Goal: Information Seeking & Learning: Learn about a topic

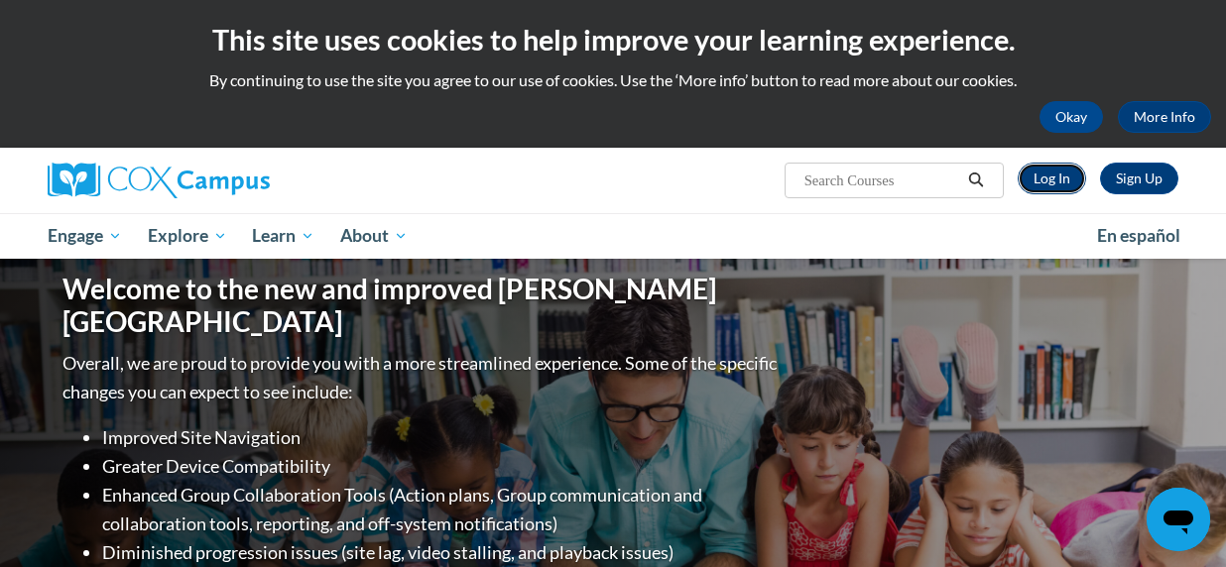
click at [1052, 182] on link "Log In" at bounding box center [1052, 179] width 68 height 32
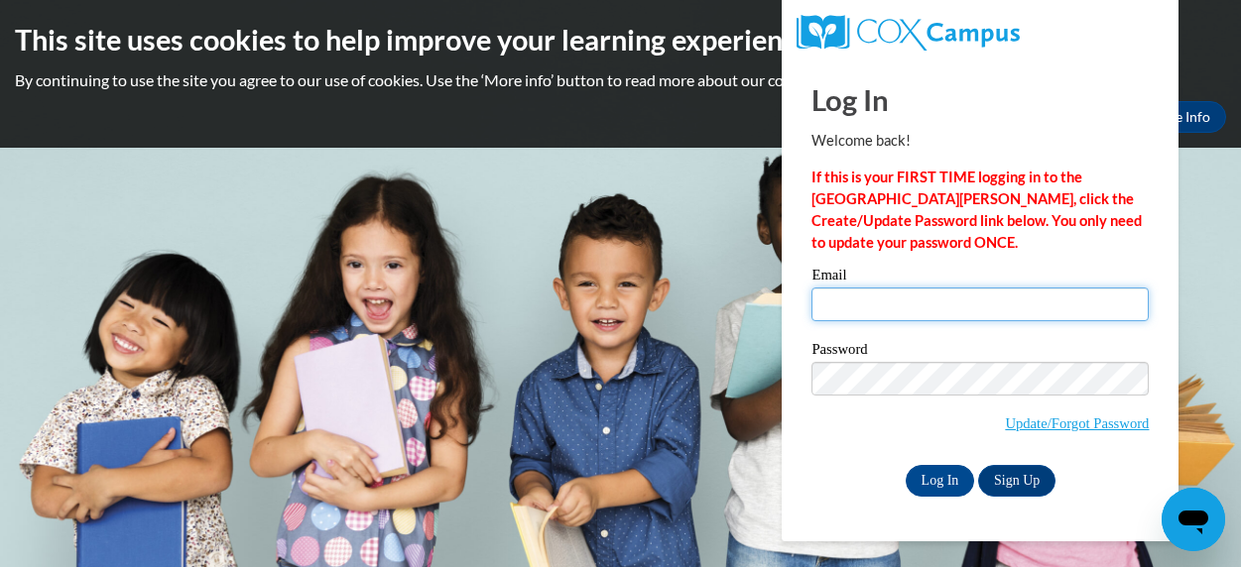
click at [845, 314] on input "Email" at bounding box center [980, 305] width 337 height 34
type input "wiseda@wauwatosa.k12.wi.us"
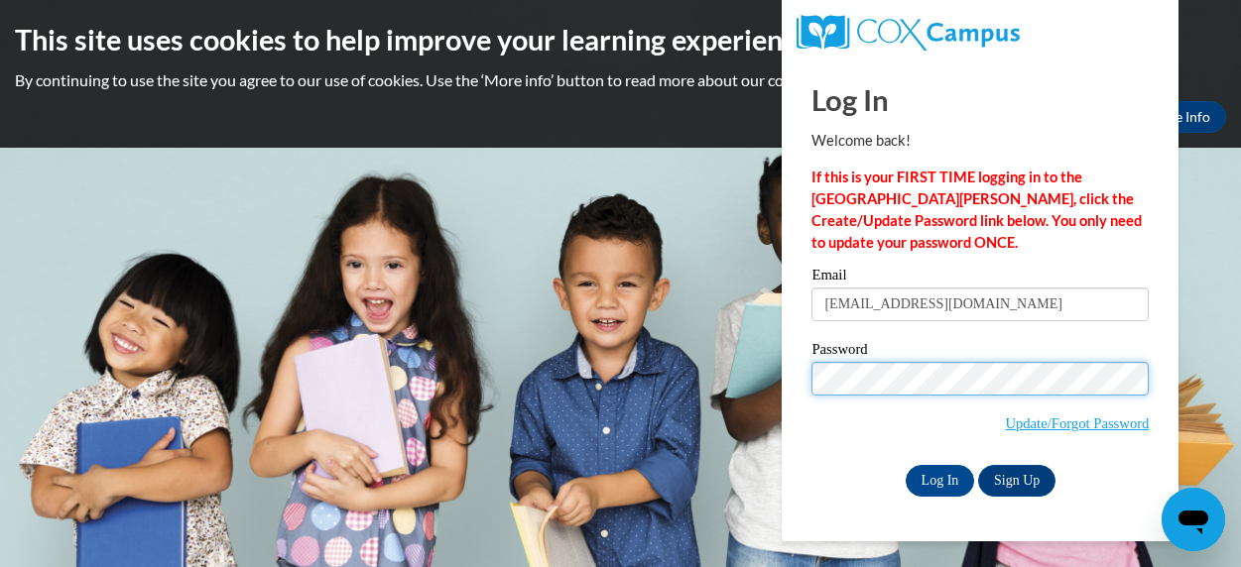
click at [906, 465] on input "Log In" at bounding box center [940, 481] width 69 height 32
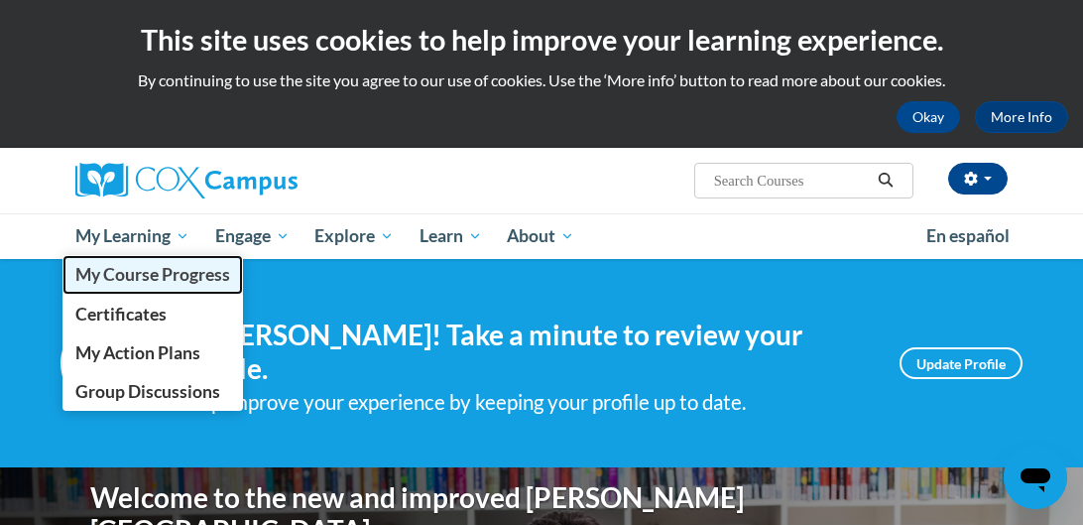
click at [140, 276] on span "My Course Progress" at bounding box center [152, 274] width 155 height 21
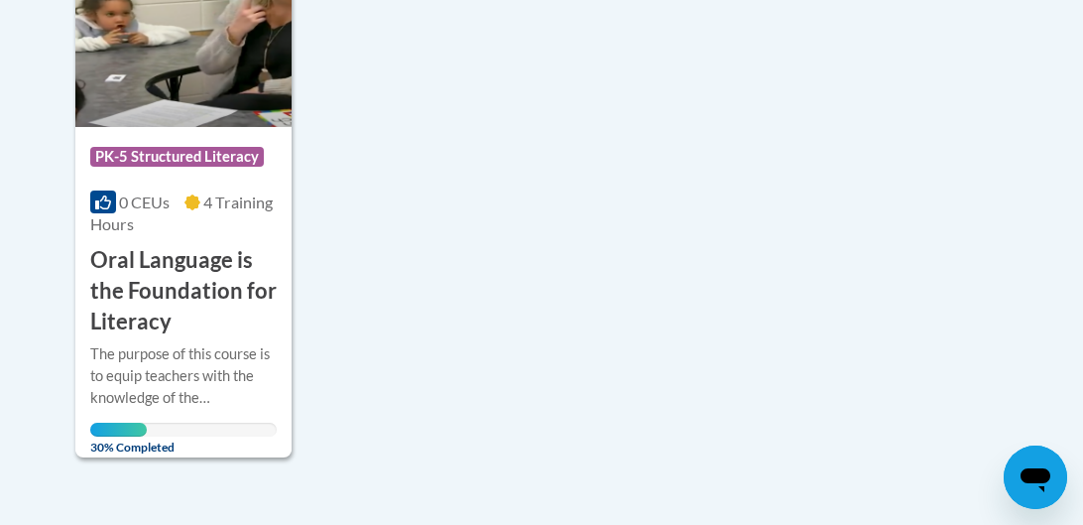
scroll to position [585, 0]
click at [181, 305] on h3 "Oral Language is the Foundation for Literacy" at bounding box center [183, 289] width 187 height 91
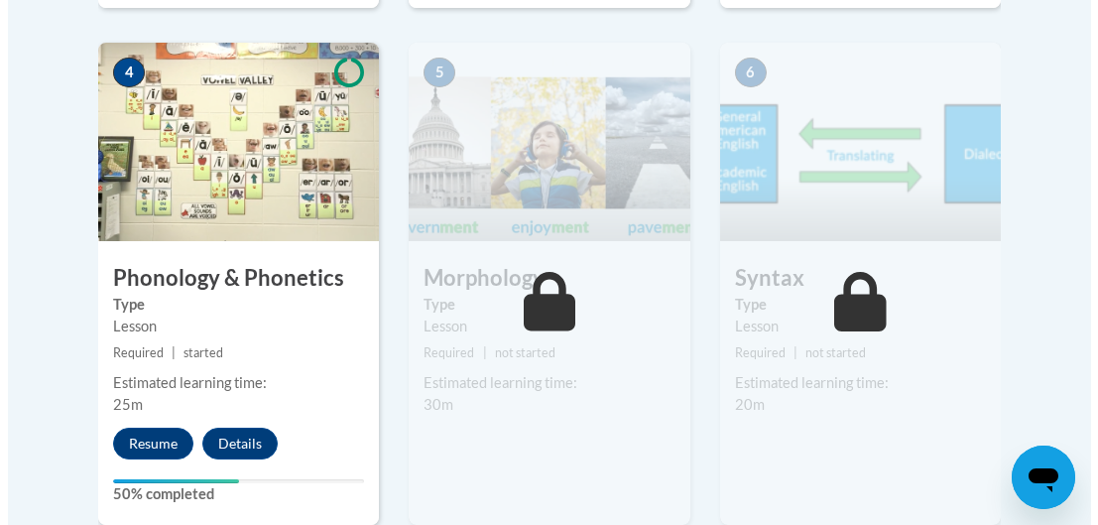
scroll to position [1249, 0]
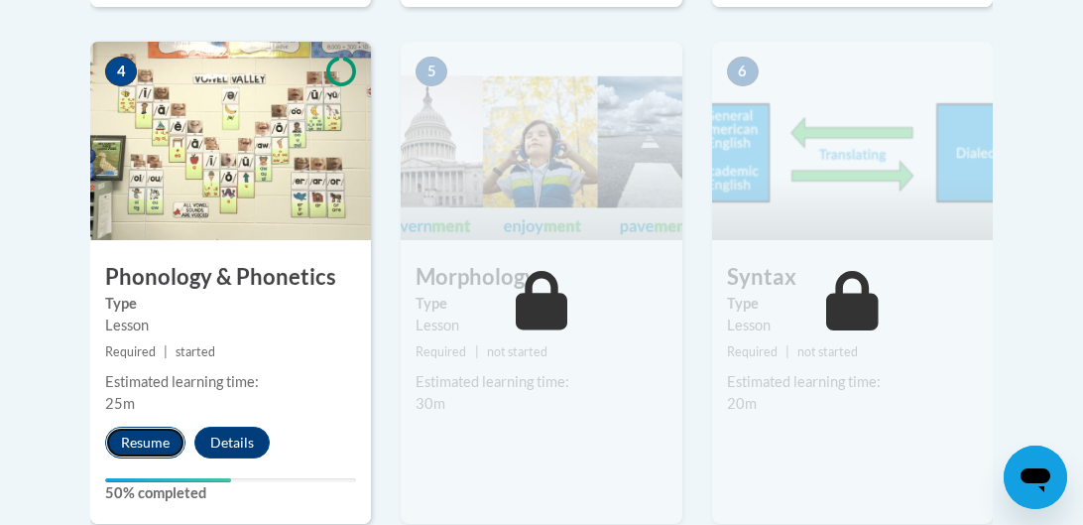
click at [151, 449] on button "Resume" at bounding box center [145, 443] width 80 height 32
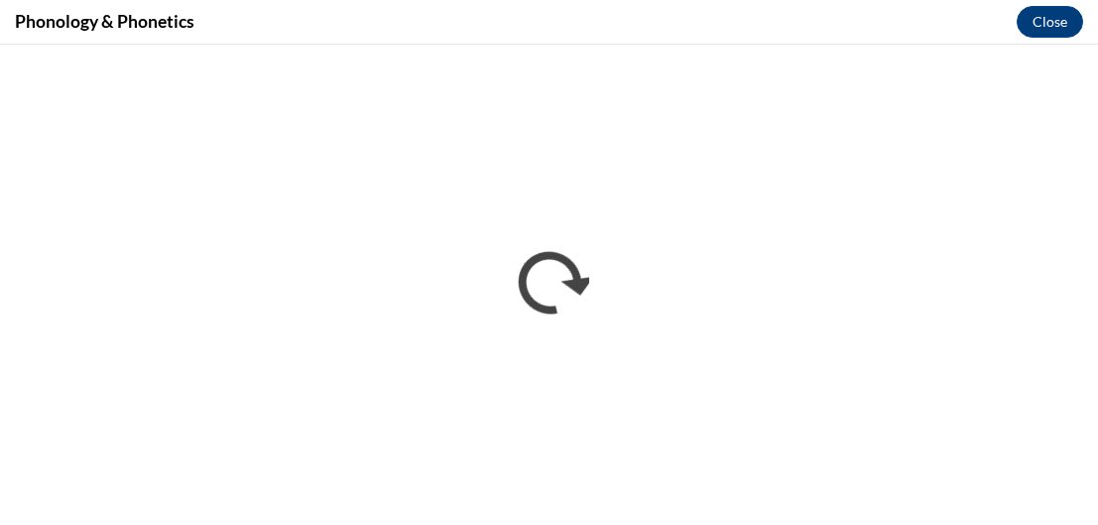
scroll to position [0, 0]
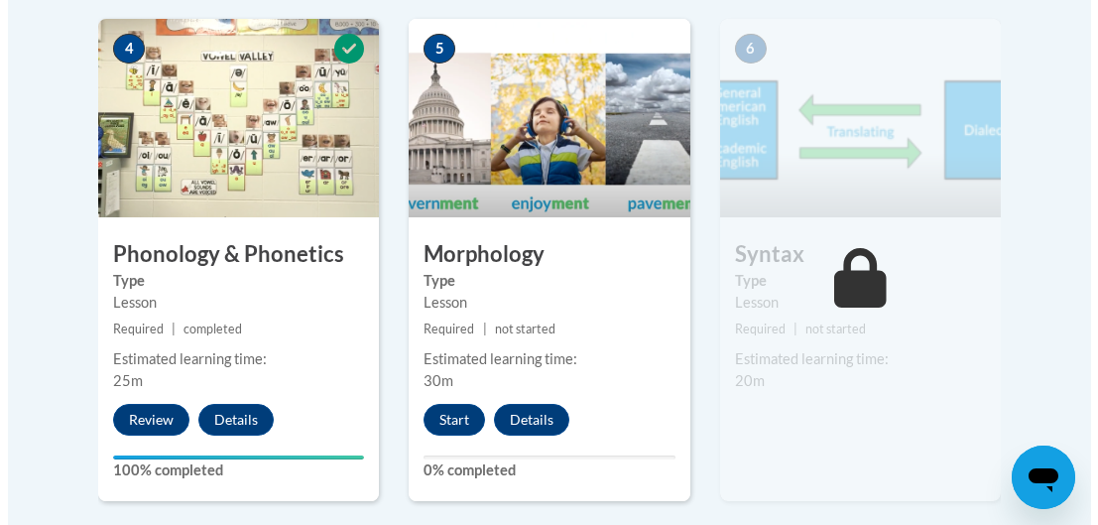
scroll to position [1273, 0]
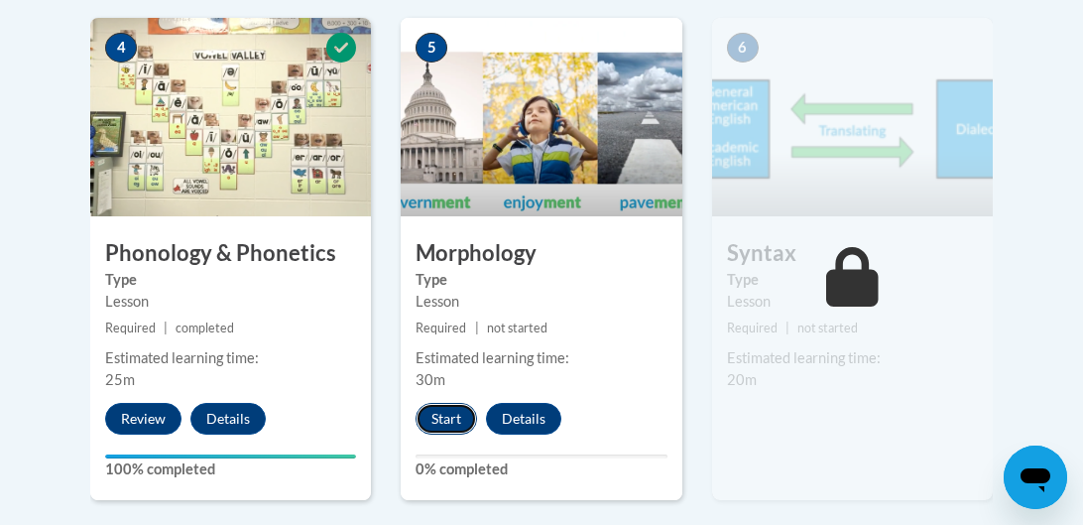
click at [451, 420] on button "Start" at bounding box center [447, 419] width 62 height 32
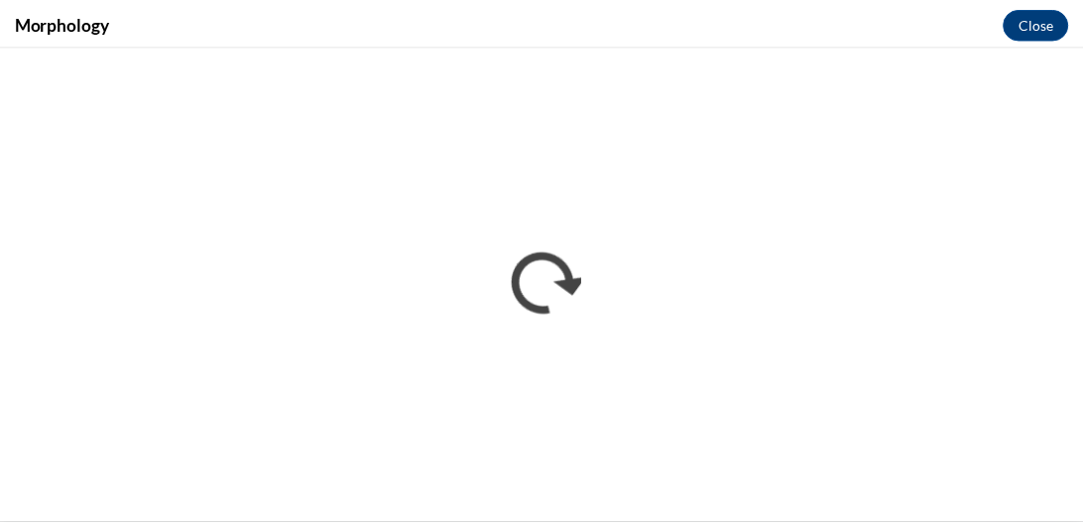
scroll to position [0, 0]
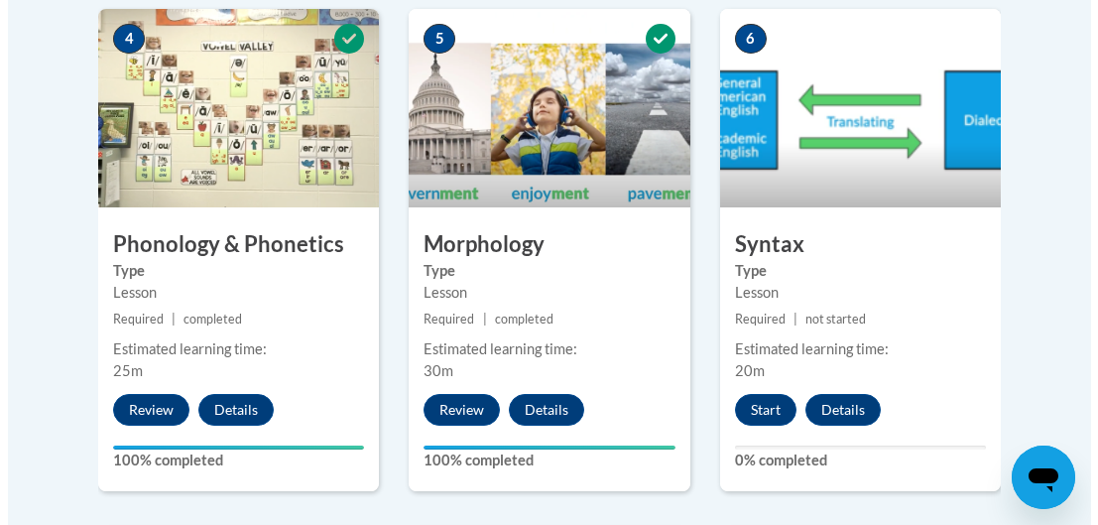
scroll to position [1450, 0]
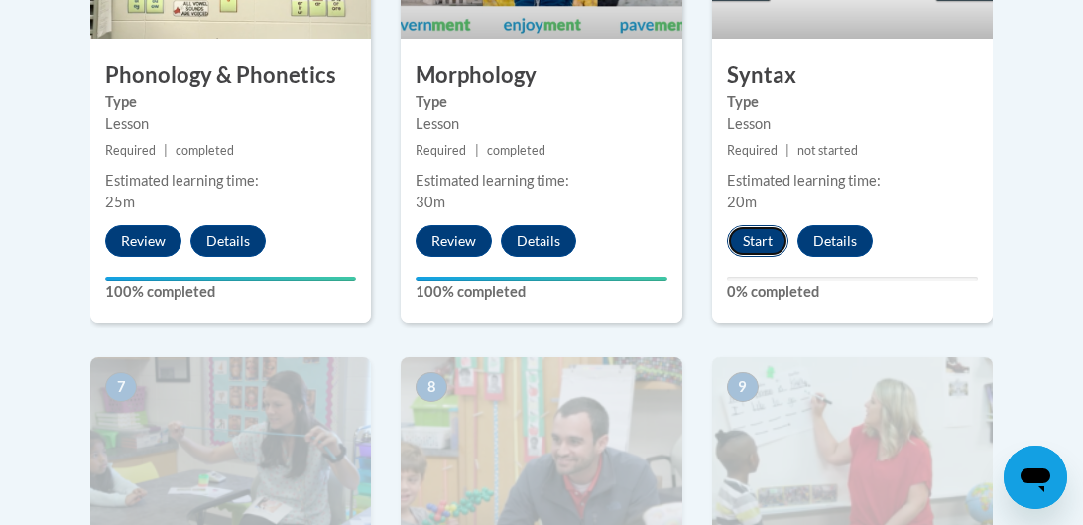
click at [754, 236] on button "Start" at bounding box center [758, 241] width 62 height 32
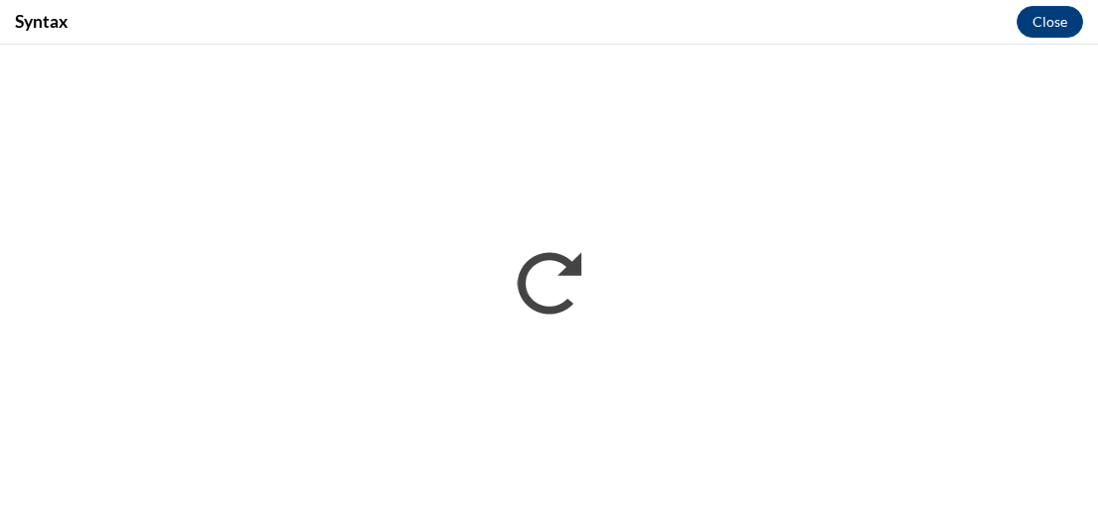
scroll to position [0, 0]
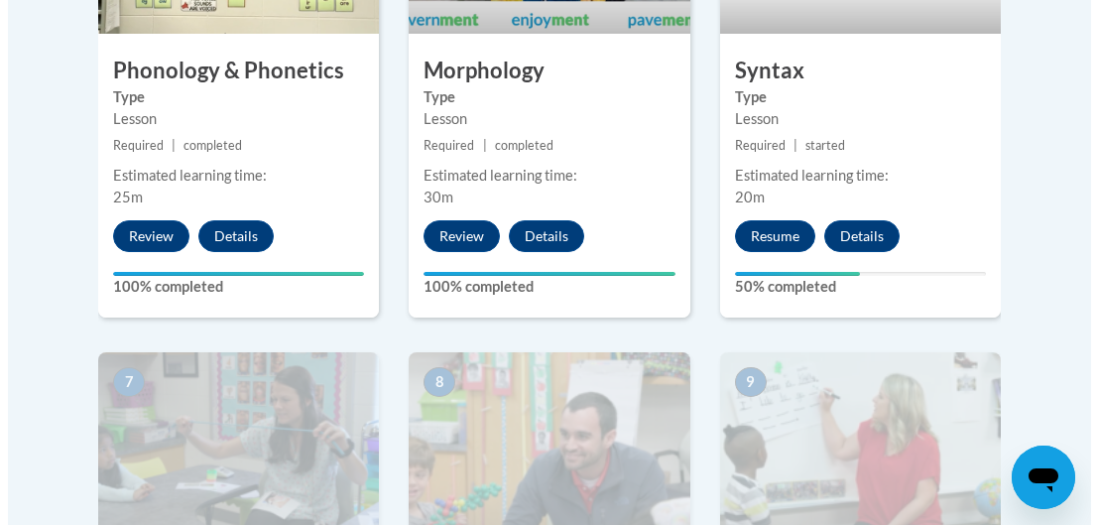
scroll to position [1453, 0]
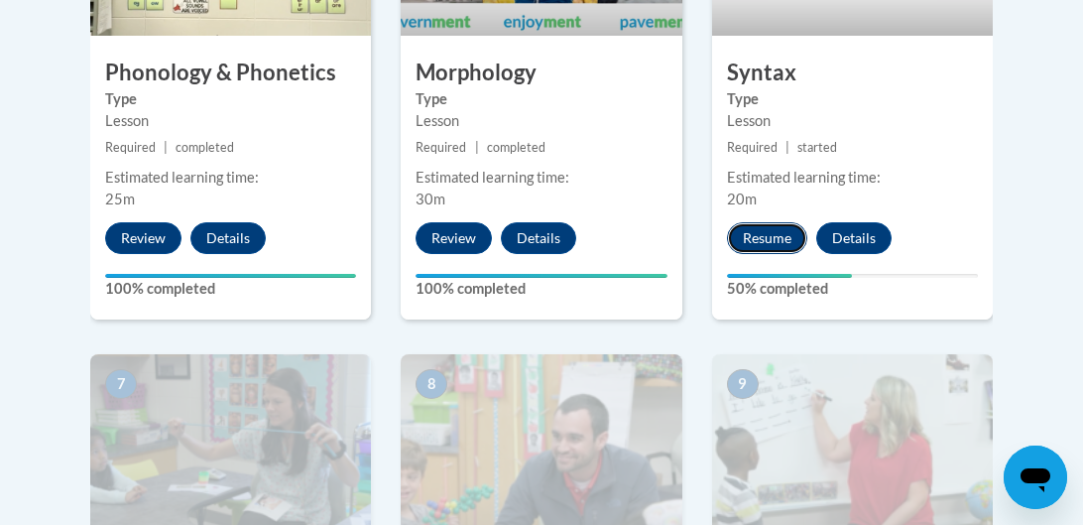
click at [777, 239] on button "Resume" at bounding box center [767, 238] width 80 height 32
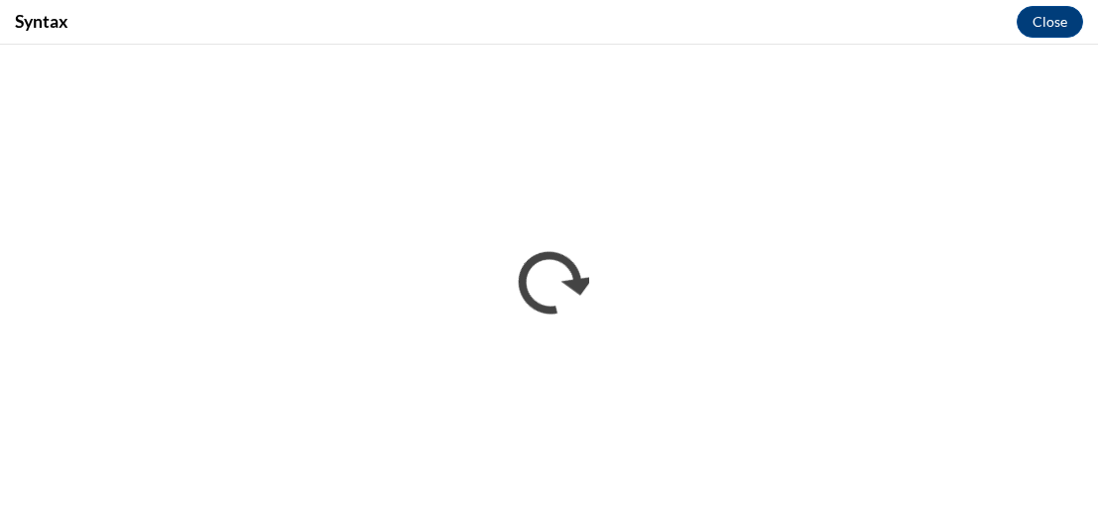
scroll to position [0, 0]
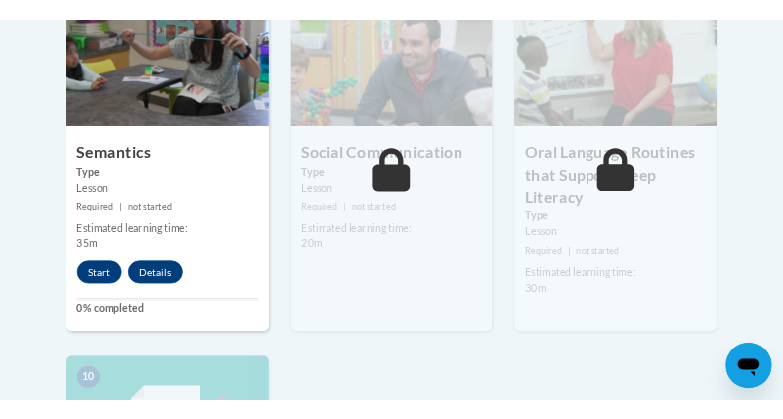
scroll to position [1857, 0]
